Goal: Navigation & Orientation: Understand site structure

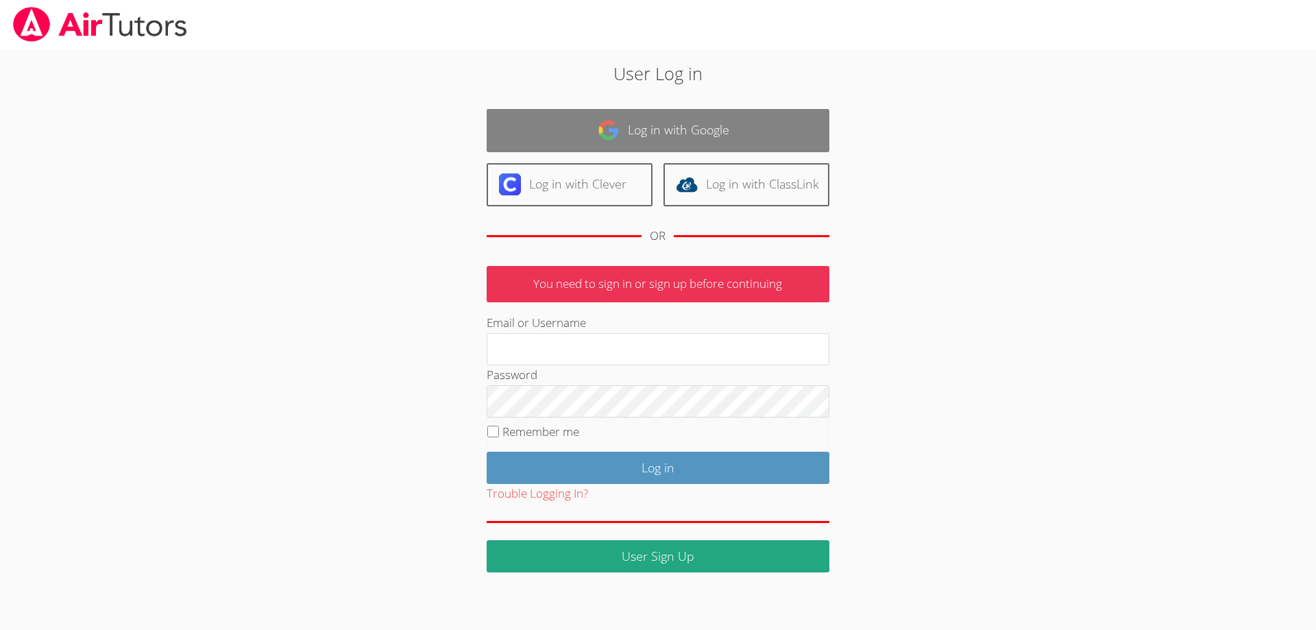
click at [677, 134] on link "Log in with Google" at bounding box center [658, 130] width 343 height 43
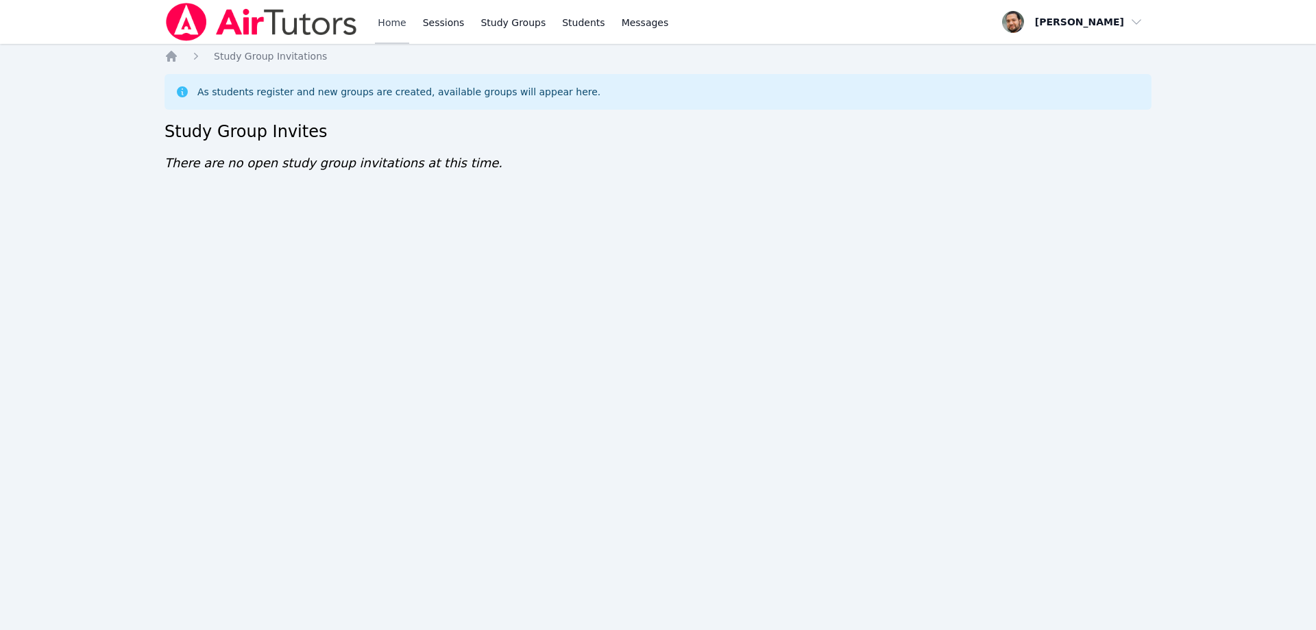
click at [398, 23] on link "Home" at bounding box center [392, 22] width 34 height 44
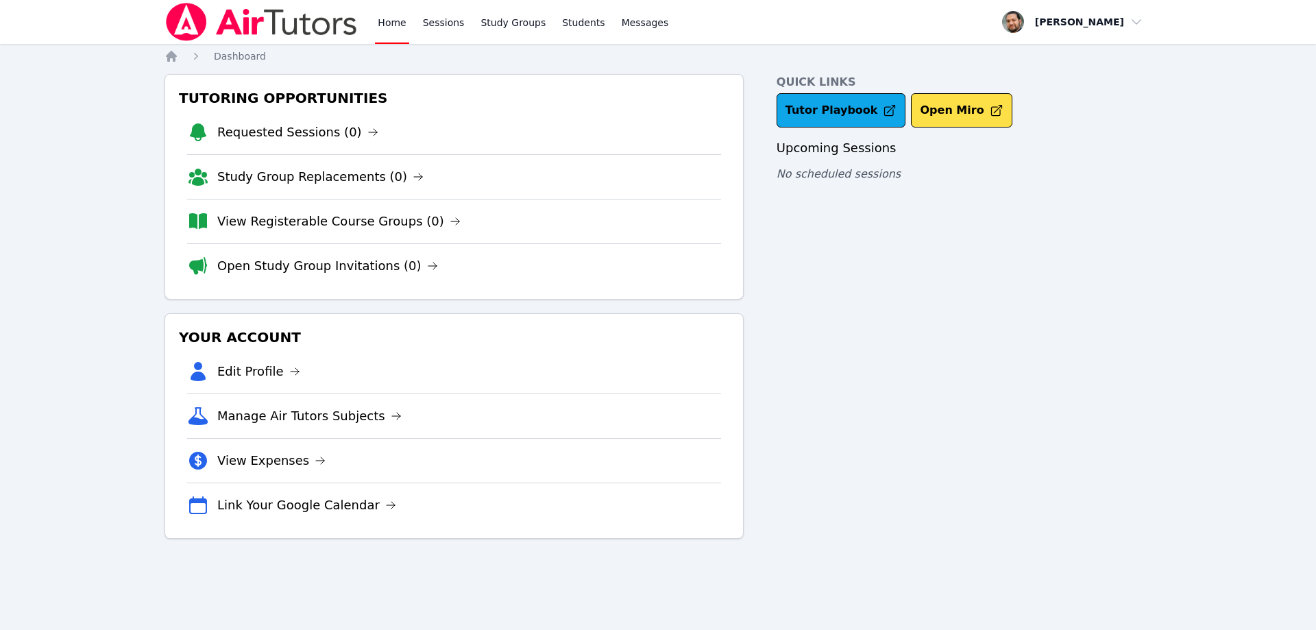
click at [309, 21] on img at bounding box center [262, 22] width 194 height 38
click at [490, 15] on link "Study Groups" at bounding box center [513, 22] width 71 height 44
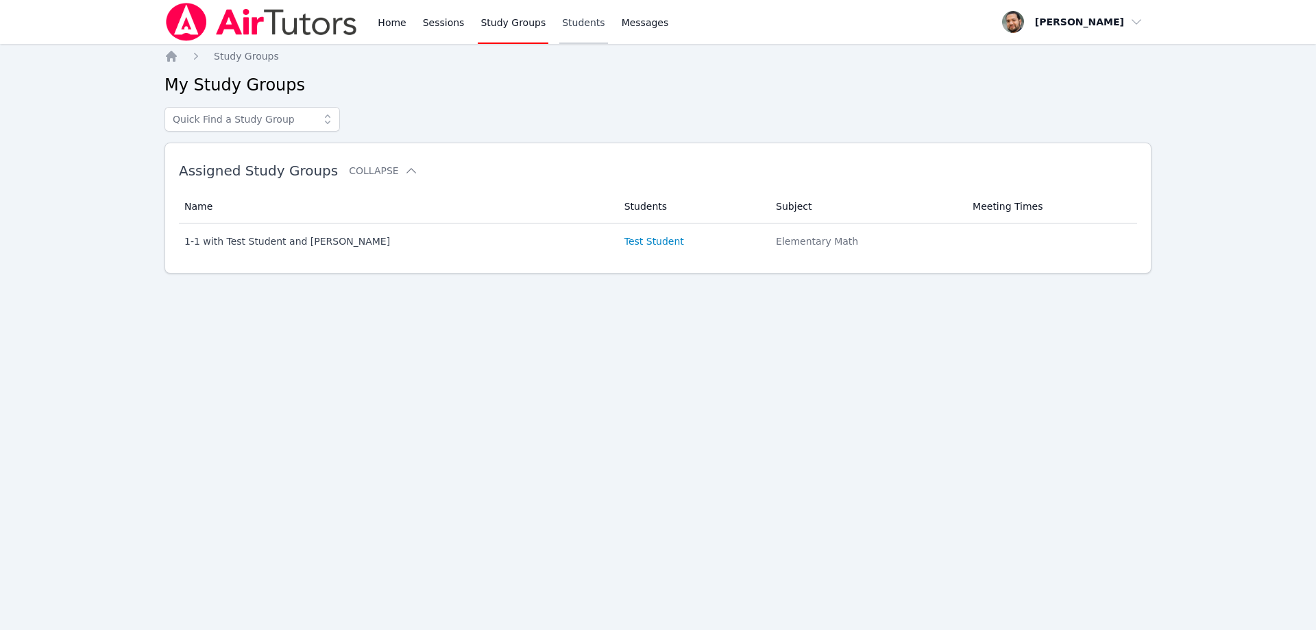
click at [560, 16] on link "Students" at bounding box center [583, 22] width 48 height 44
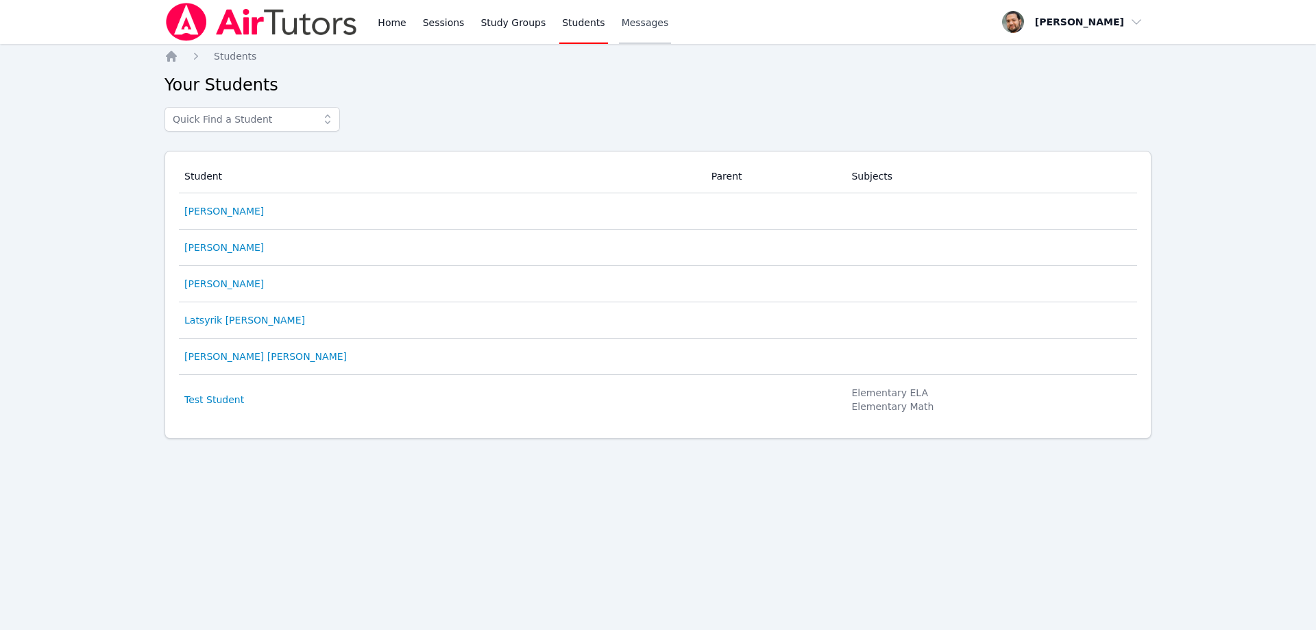
click at [629, 22] on span "Messages" at bounding box center [645, 23] width 47 height 14
